Goal: Check status

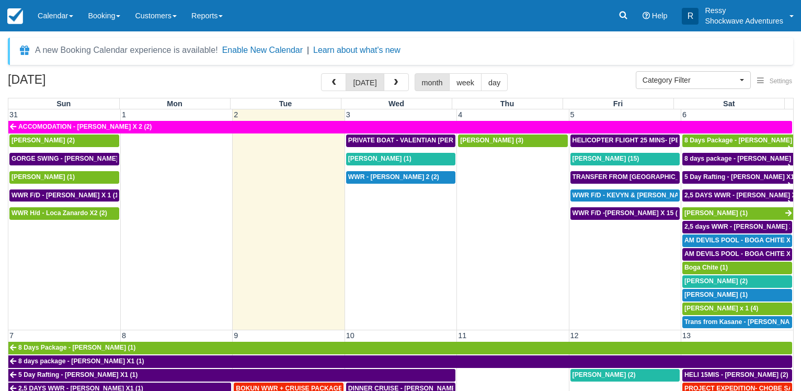
select select
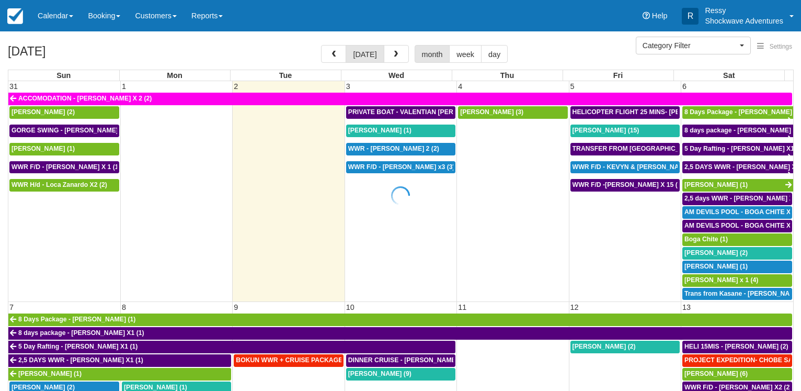
select select
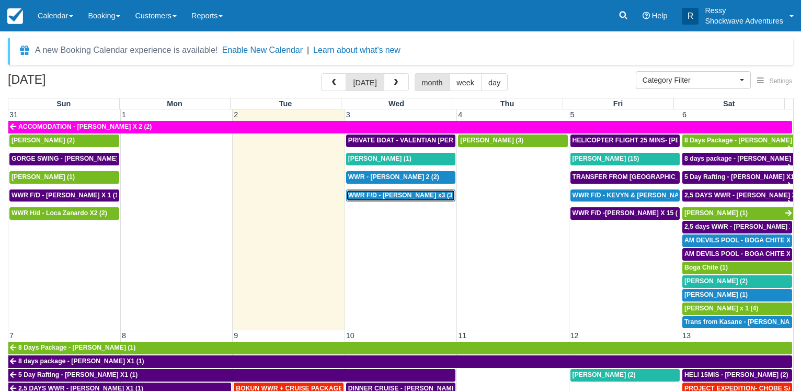
click at [414, 189] on link "WWR F/D - Tasos Giatzoglou x3 (3)" at bounding box center [400, 195] width 109 height 13
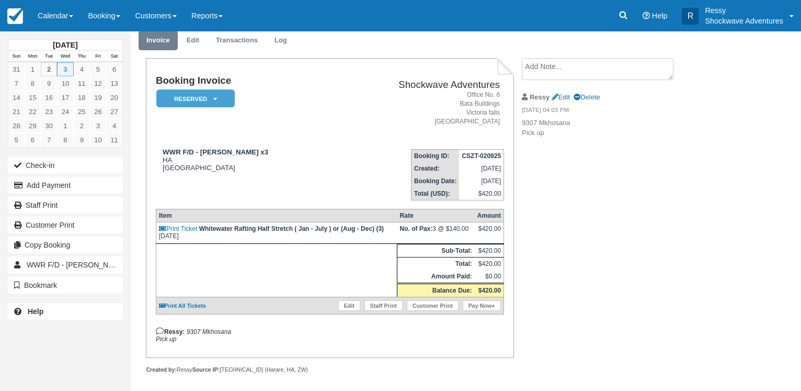
scroll to position [50, 0]
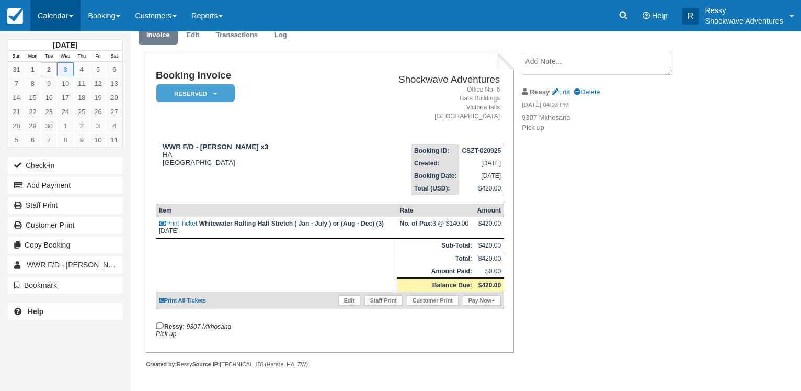
click at [50, 8] on link "Calendar" at bounding box center [55, 15] width 50 height 31
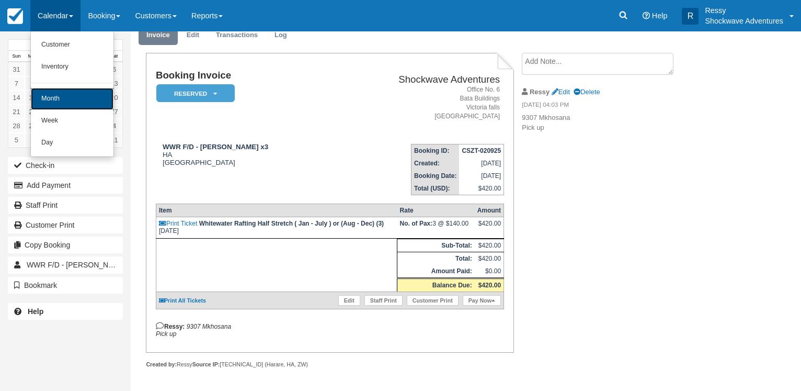
click at [75, 94] on link "Month" at bounding box center [72, 99] width 83 height 22
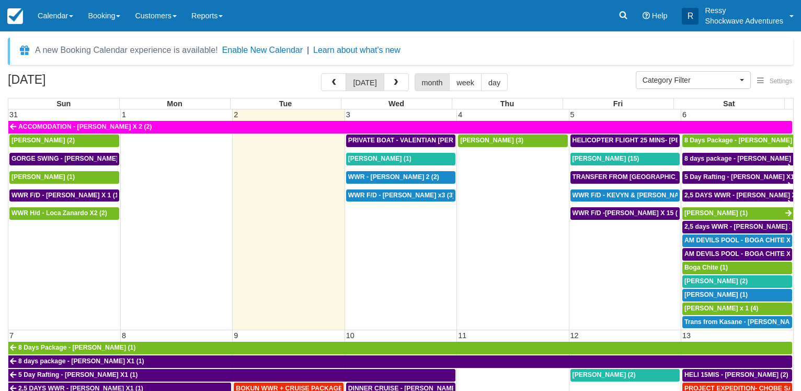
select select
click at [514, 142] on div "[PERSON_NAME] (3)" at bounding box center [512, 140] width 105 height 8
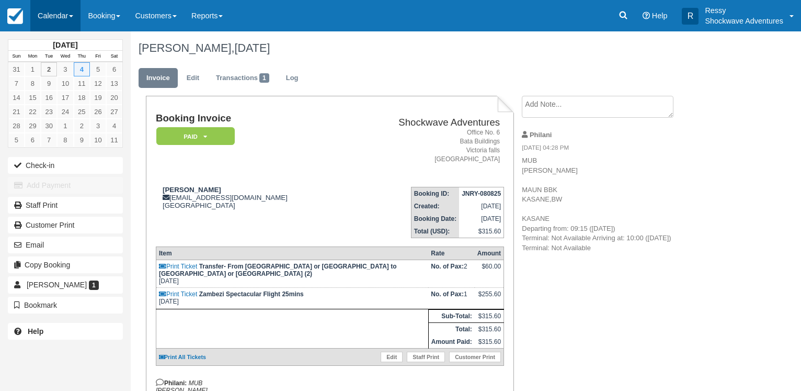
click at [61, 6] on link "Calendar" at bounding box center [55, 15] width 50 height 31
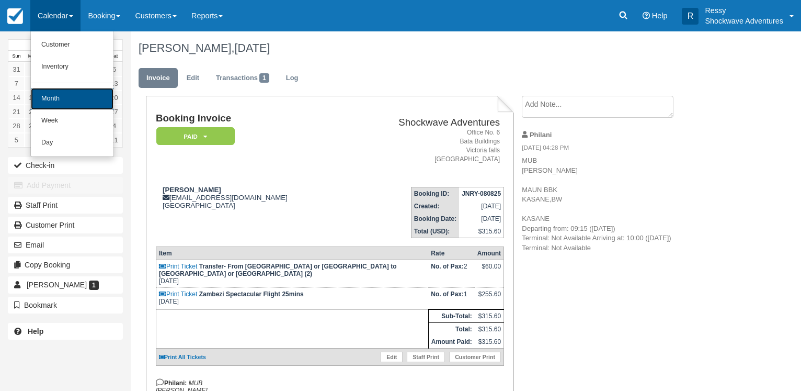
click at [53, 97] on link "Month" at bounding box center [72, 99] width 83 height 22
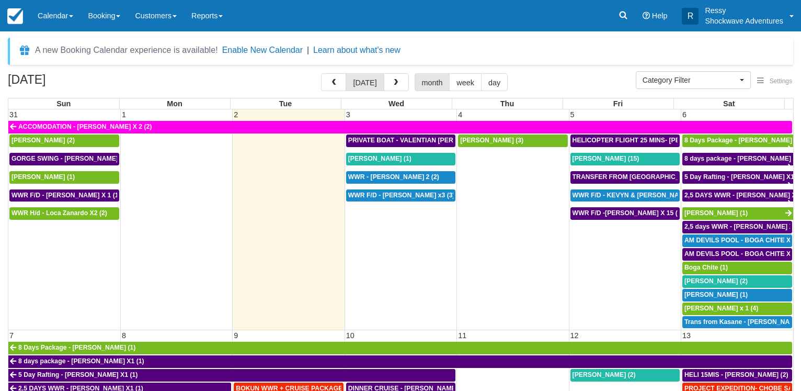
select select
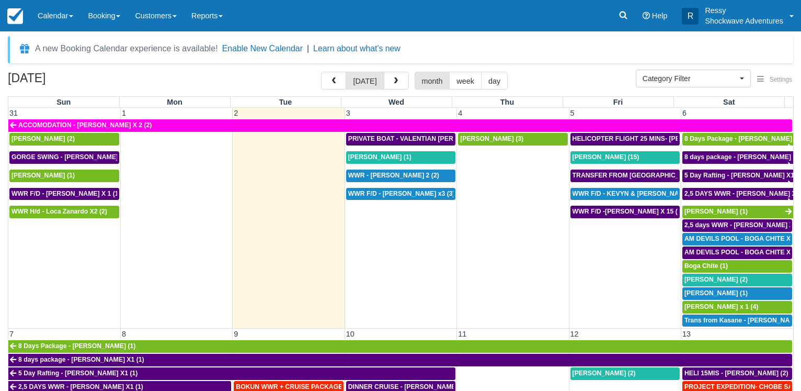
scroll to position [81, 0]
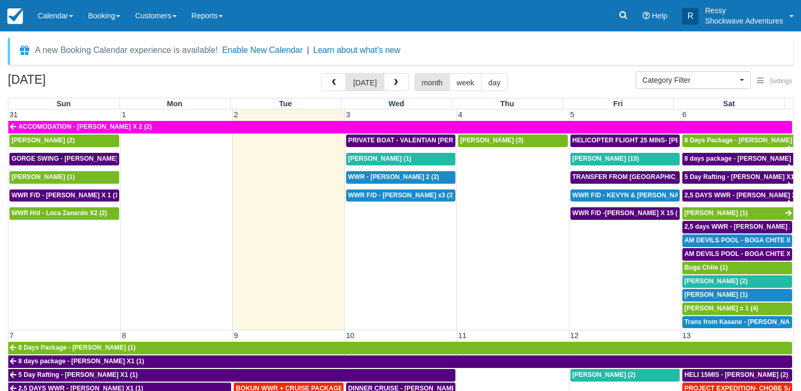
select select
